Goal: Transaction & Acquisition: Subscribe to service/newsletter

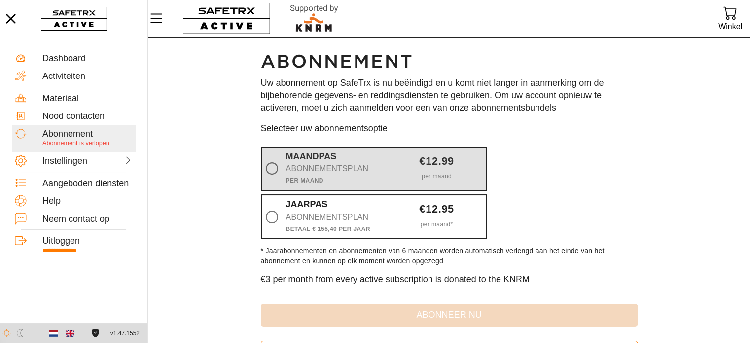
click at [359, 164] on div "Abonnementsplan" at bounding box center [335, 169] width 98 height 14
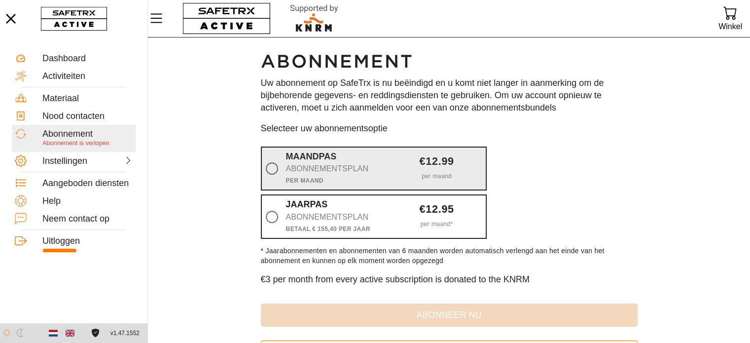
click at [0, 0] on input "Maandpas Abonnementsplan Per maand €12.99 per maand" at bounding box center [0, 0] width 0 height 0
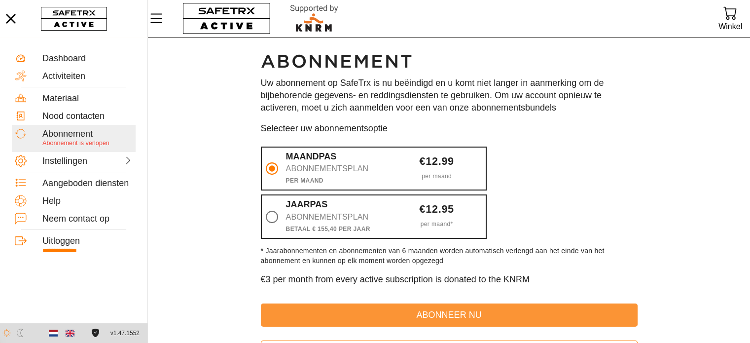
click at [428, 325] on button "abonneer nu" at bounding box center [449, 314] width 377 height 23
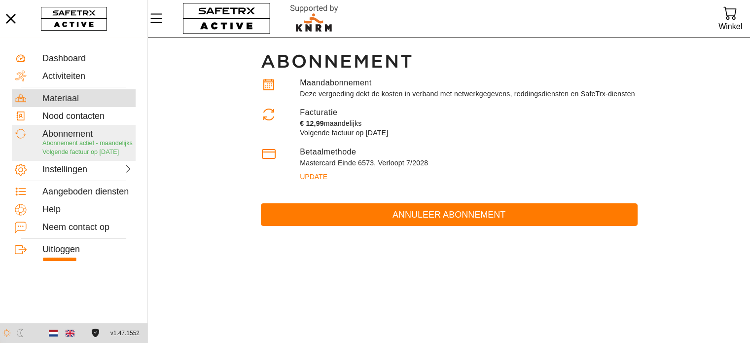
click at [53, 100] on div "Materiaal" at bounding box center [87, 98] width 90 height 11
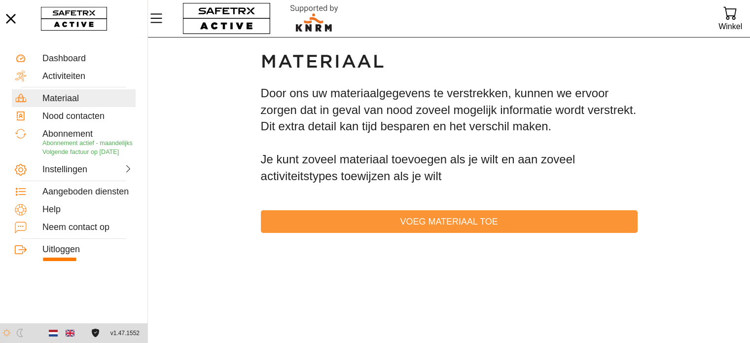
click at [392, 221] on span "Voeg materiaal toe" at bounding box center [449, 221] width 361 height 15
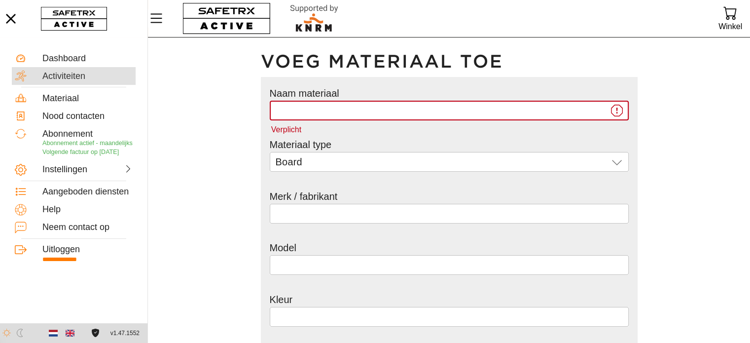
click at [68, 68] on div "Activiteiten" at bounding box center [74, 76] width 124 height 18
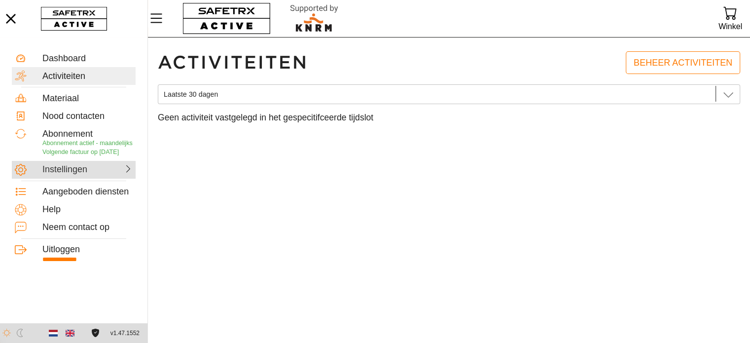
click at [81, 175] on div "Instellingen" at bounding box center [63, 169] width 43 height 11
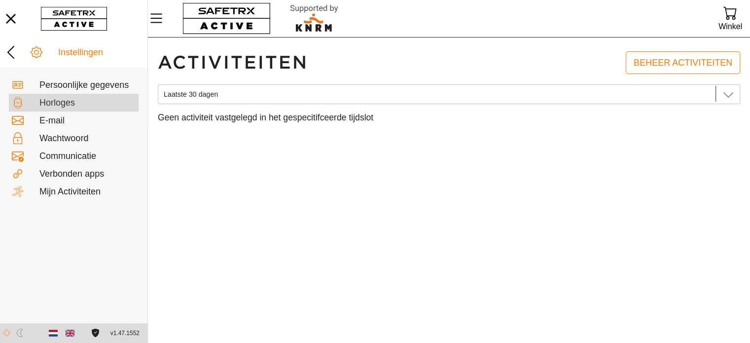
click at [61, 165] on div "Horloges" at bounding box center [74, 174] width 130 height 18
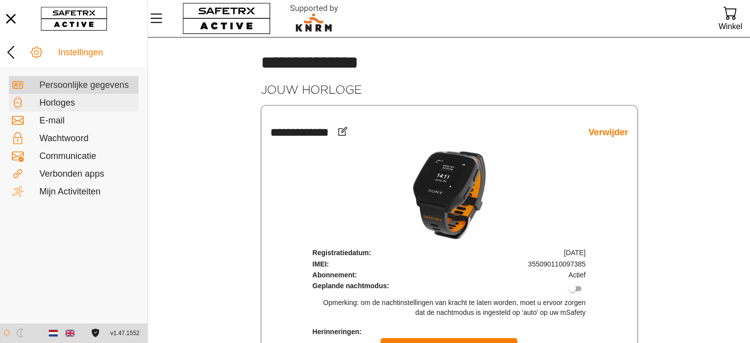
click at [70, 82] on div "Persoonlijke gegevens" at bounding box center [87, 85] width 96 height 11
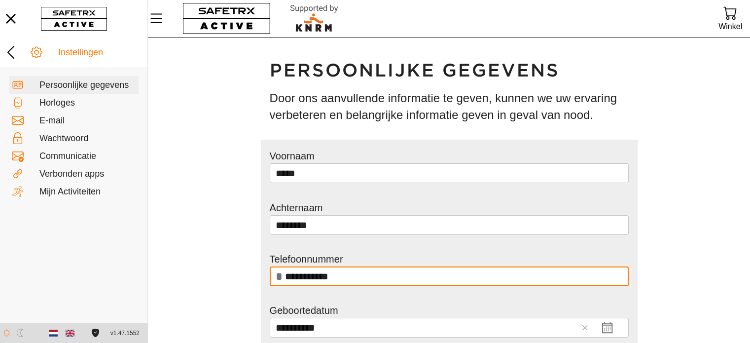
click at [197, 204] on main "**********" at bounding box center [449, 253] width 602 height 433
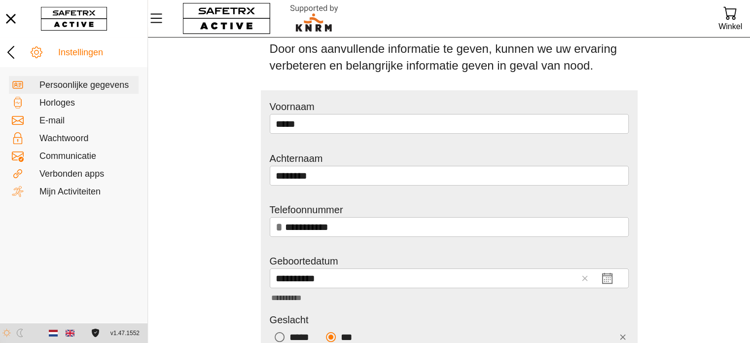
scroll to position [30, 0]
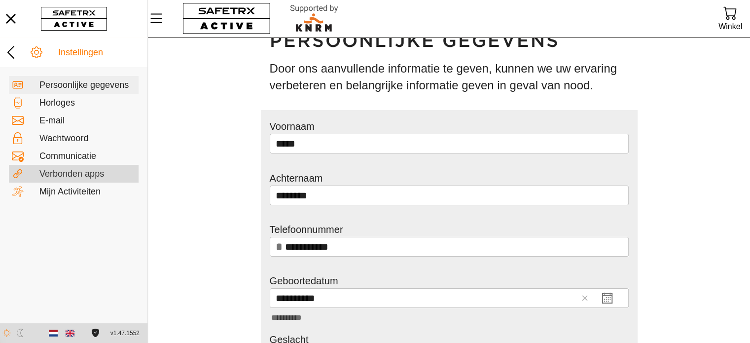
click at [85, 177] on div "Verbonden apps" at bounding box center [87, 174] width 96 height 11
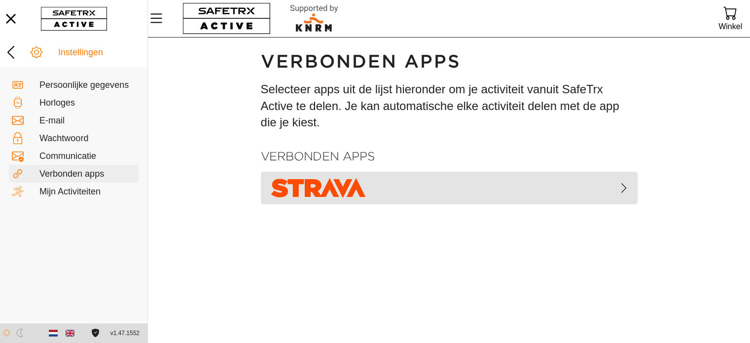
click at [486, 197] on span "button" at bounding box center [449, 188] width 361 height 25
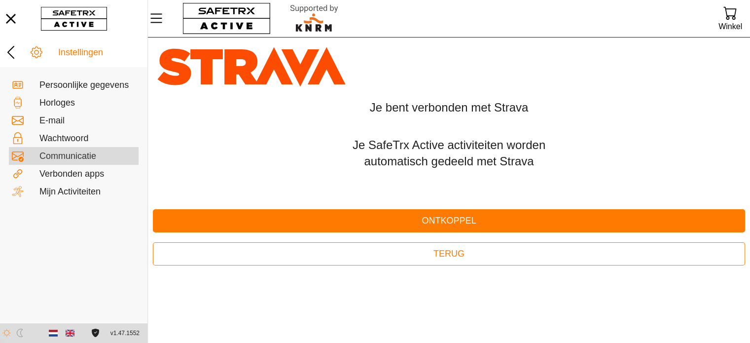
click at [73, 152] on div "Communicatie" at bounding box center [87, 156] width 96 height 11
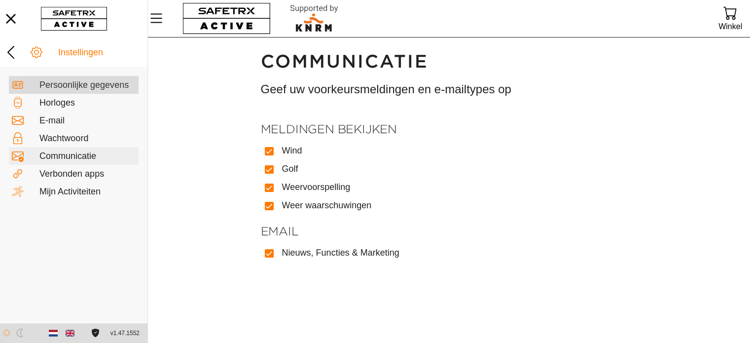
click at [83, 79] on div "Persoonlijke gegevens" at bounding box center [87, 84] width 96 height 11
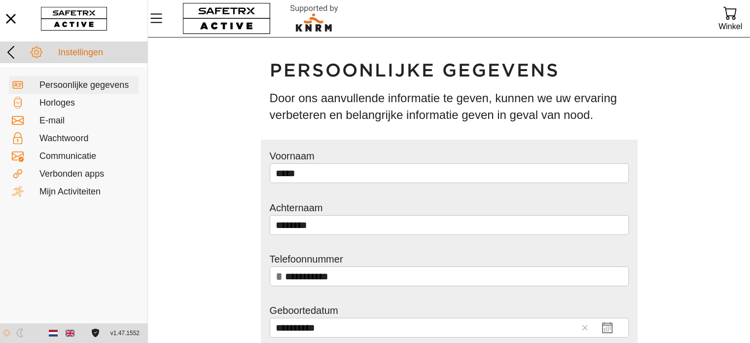
click at [9, 53] on icon at bounding box center [10, 52] width 7 height 13
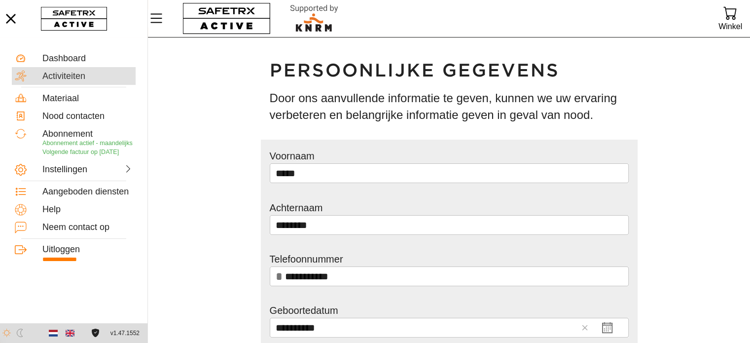
click at [56, 79] on div "Activiteiten" at bounding box center [87, 76] width 90 height 11
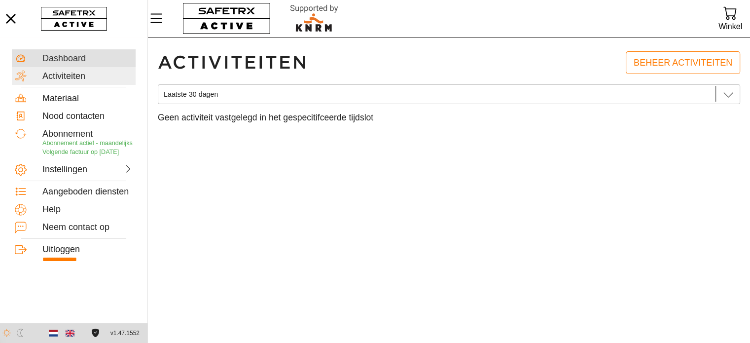
click at [66, 59] on div "Dashboard" at bounding box center [87, 58] width 90 height 11
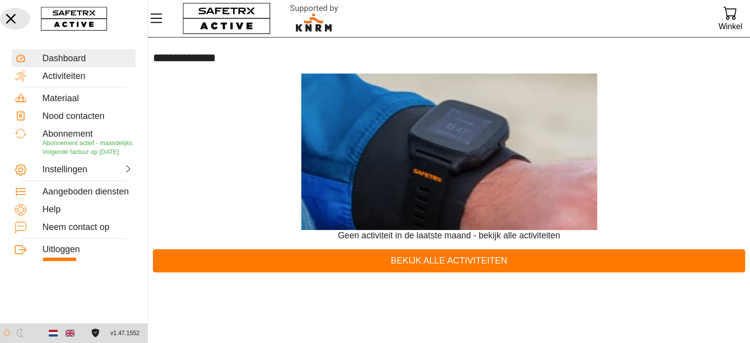
click at [0, 16] on icon "button" at bounding box center [11, 19] width 22 height 22
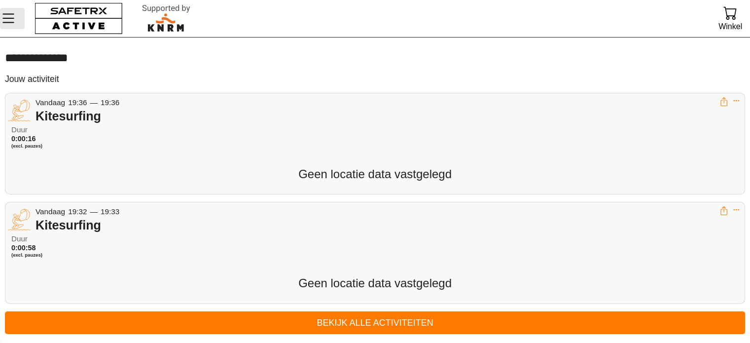
click at [4, 23] on icon "Menu" at bounding box center [8, 18] width 17 height 17
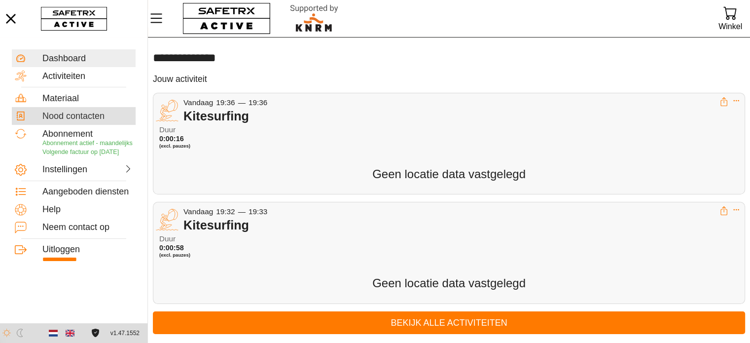
click at [69, 119] on div "Nood contacten" at bounding box center [87, 116] width 90 height 11
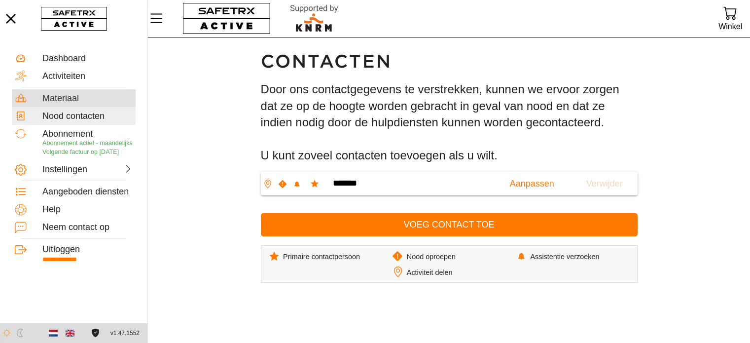
click at [51, 99] on div "Materiaal" at bounding box center [87, 98] width 90 height 11
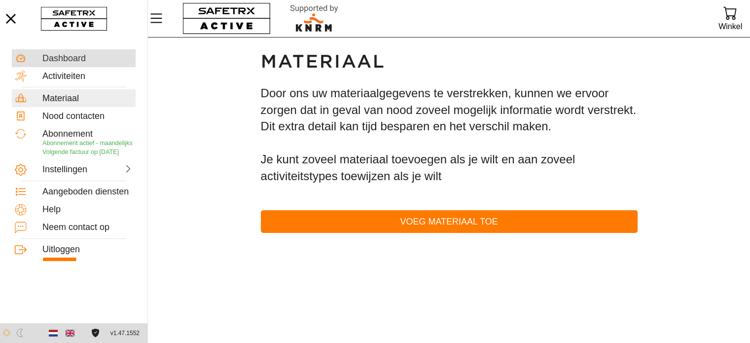
click at [72, 63] on div "Dashboard" at bounding box center [87, 58] width 90 height 11
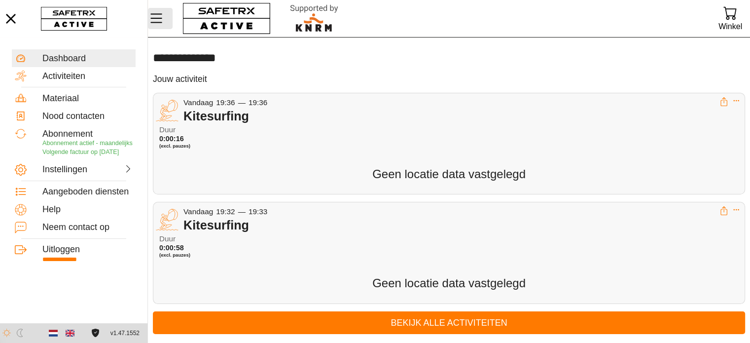
click at [151, 17] on icon "Menu" at bounding box center [156, 18] width 17 height 17
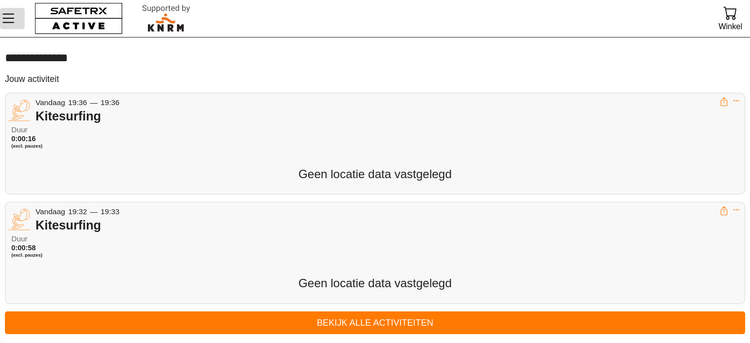
click at [7, 18] on icon "Menu" at bounding box center [8, 18] width 12 height 9
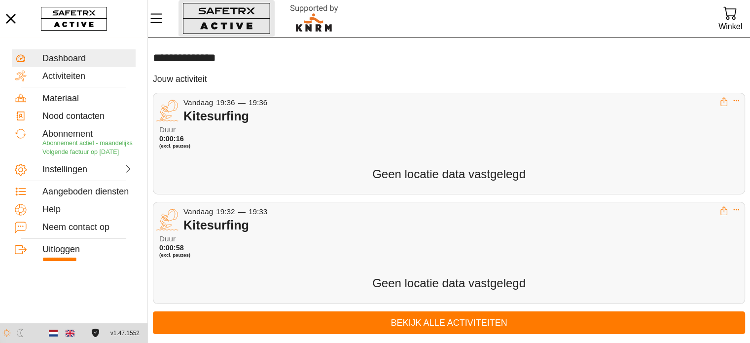
click at [241, 15] on button "button" at bounding box center [227, 18] width 96 height 37
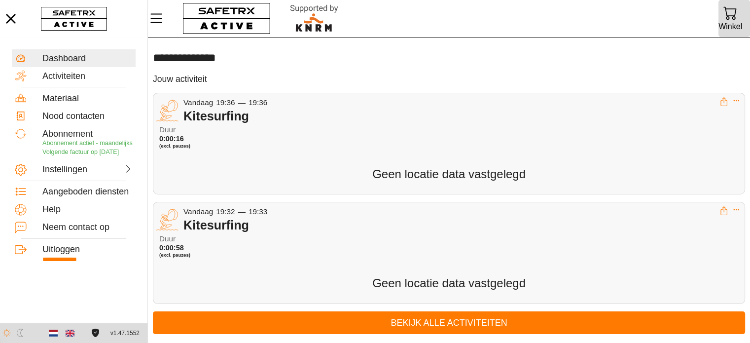
click at [724, 17] on icon at bounding box center [730, 12] width 13 height 13
